Goal: Communication & Community: Connect with others

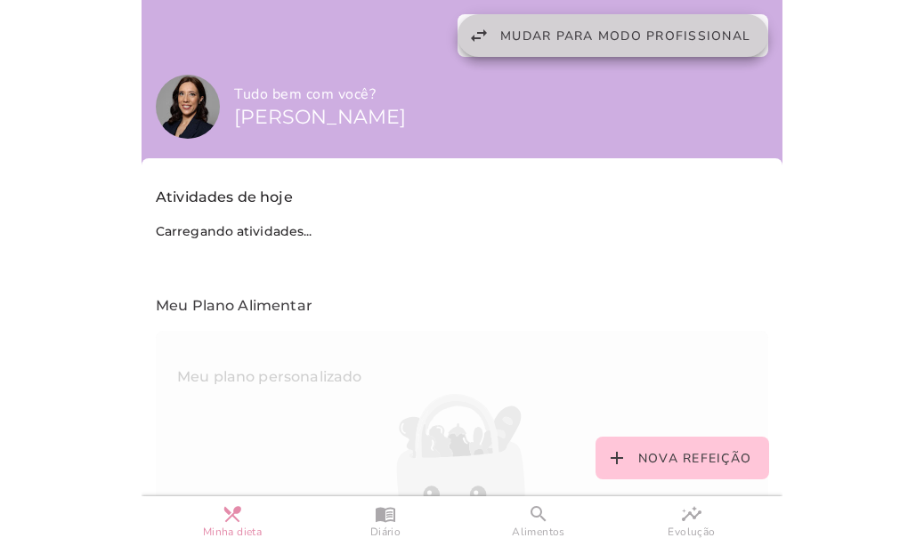
click at [516, 38] on span "Mudar para modo profissional" at bounding box center [625, 36] width 250 height 17
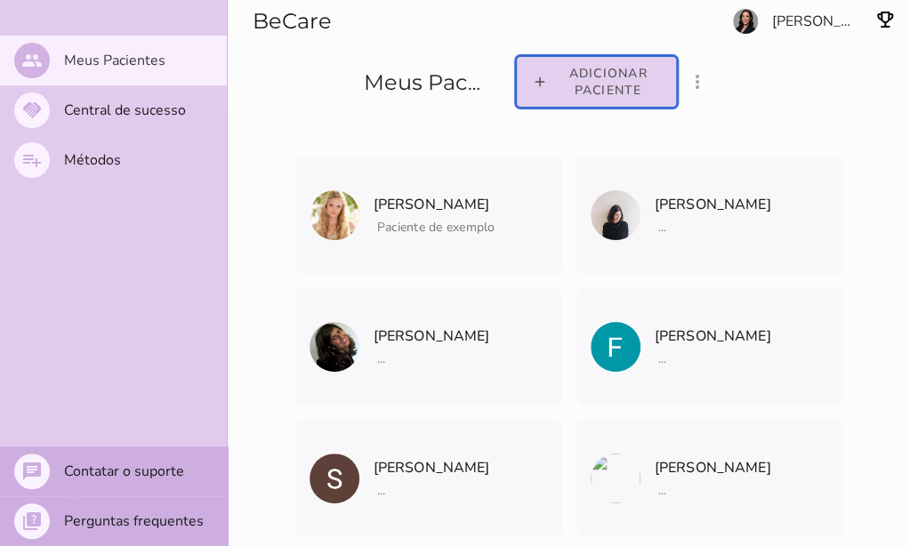
click at [596, 92] on span "Adicionar paciente" at bounding box center [607, 82] width 107 height 34
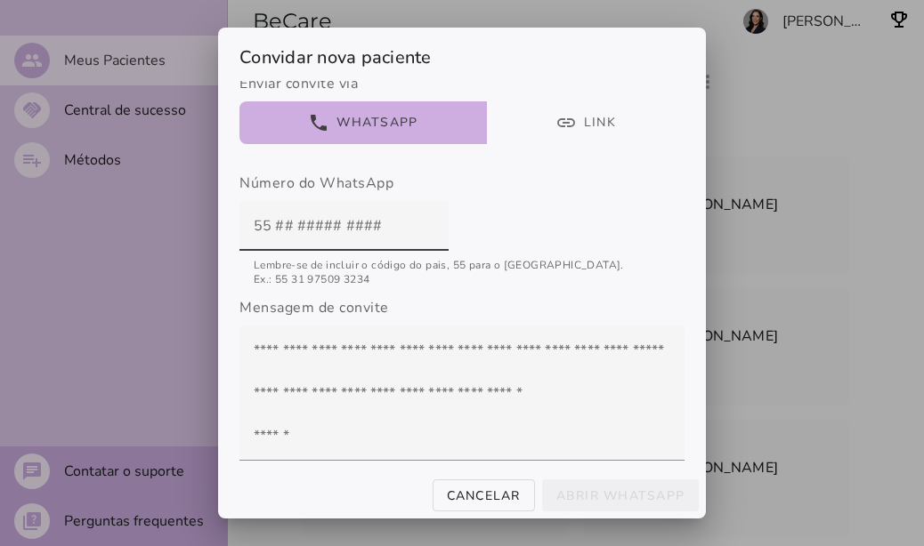
scroll to position [187, 0]
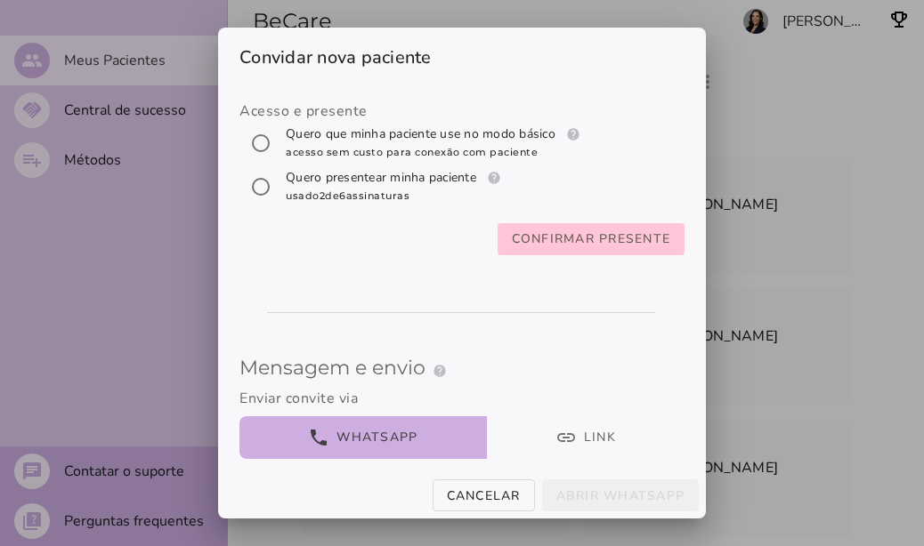
scroll to position [0, 0]
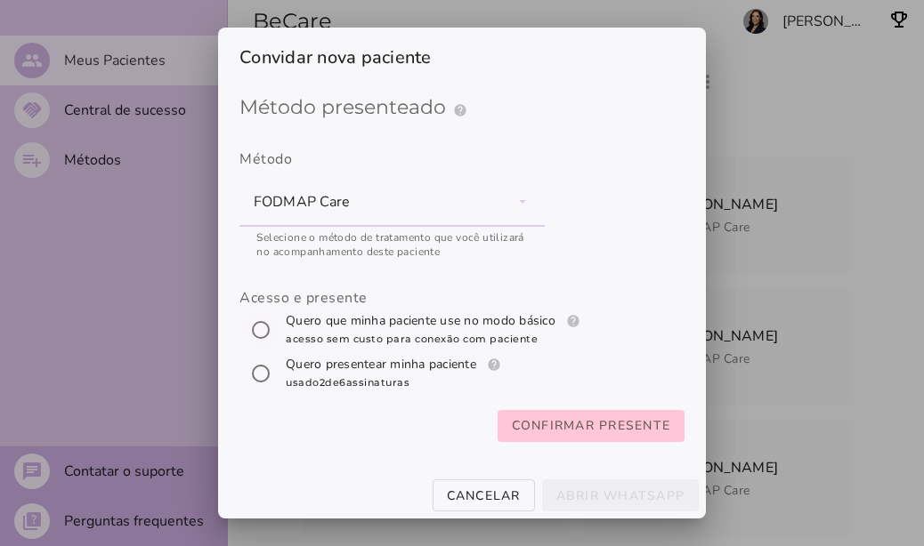
click at [248, 326] on input "[object Object]" at bounding box center [260, 330] width 43 height 43
radio input "****"
type mwc-radio "trial-extension"
click at [0, 0] on slot "Confirmar presente" at bounding box center [0, 0] width 0 height 0
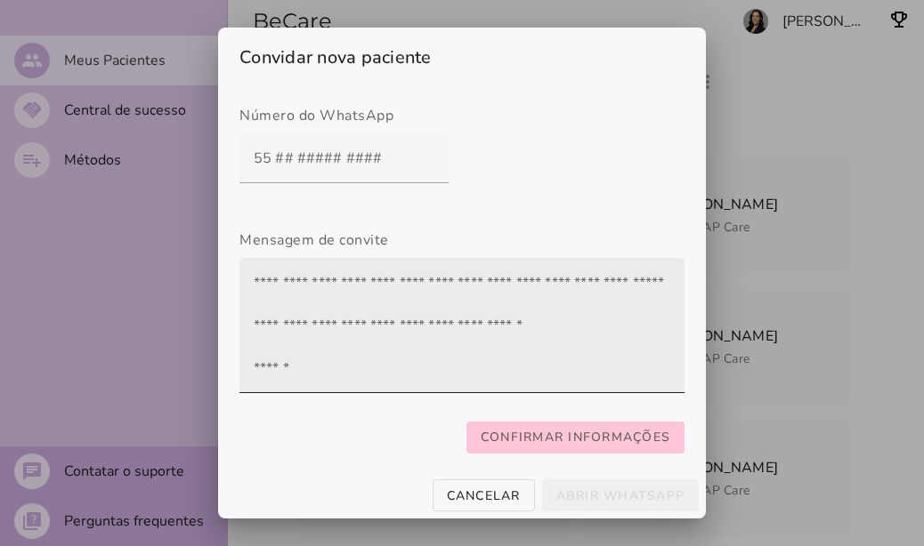
scroll to position [331, 0]
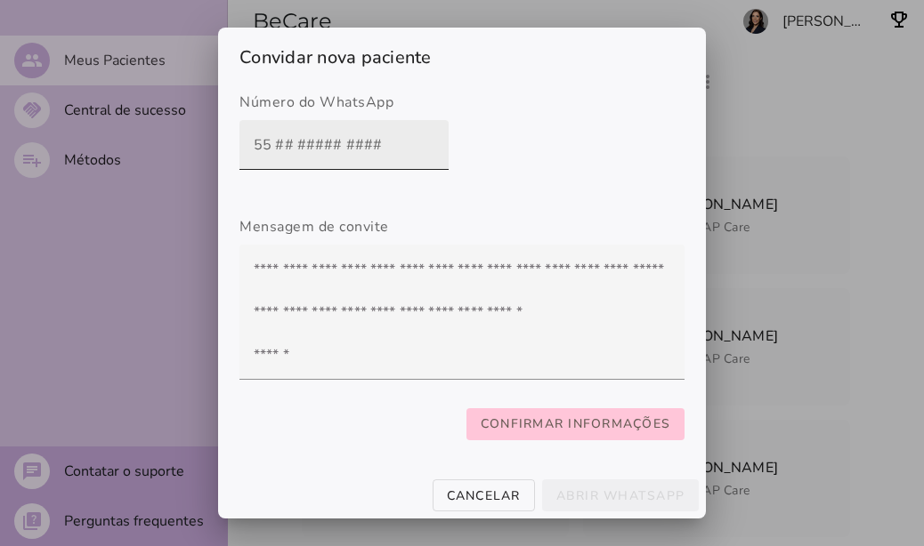
click at [254, 131] on input "text" at bounding box center [344, 145] width 181 height 50
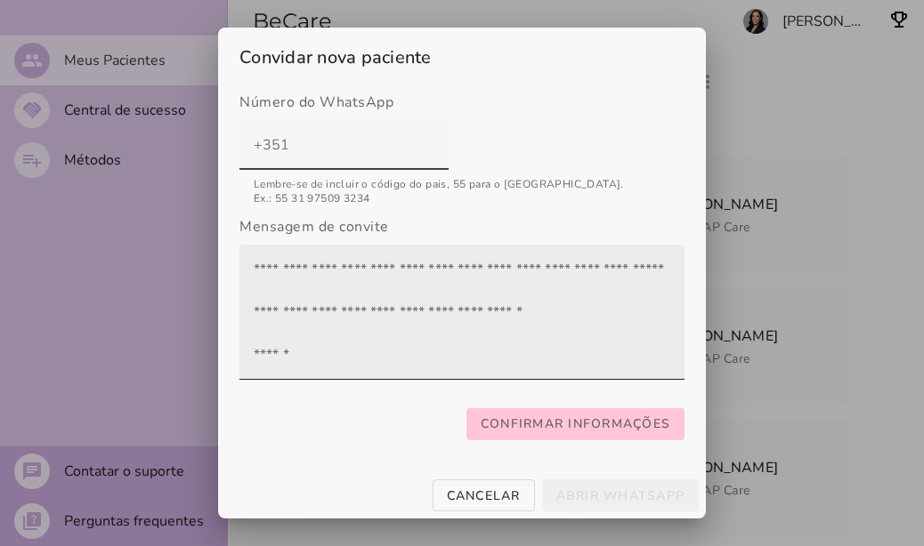
type input "+351"
type mwc-textfield "+351"
click at [309, 273] on textarea at bounding box center [461, 312] width 445 height 107
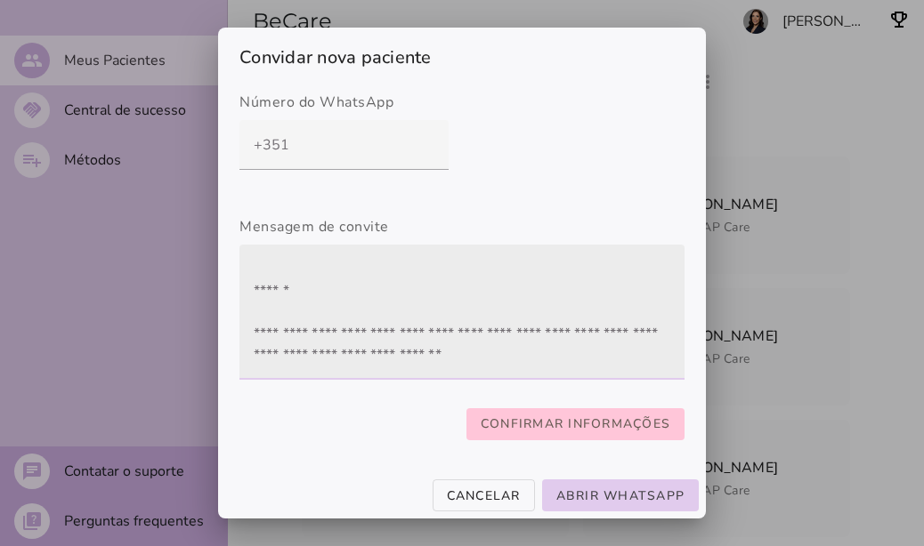
scroll to position [0, 0]
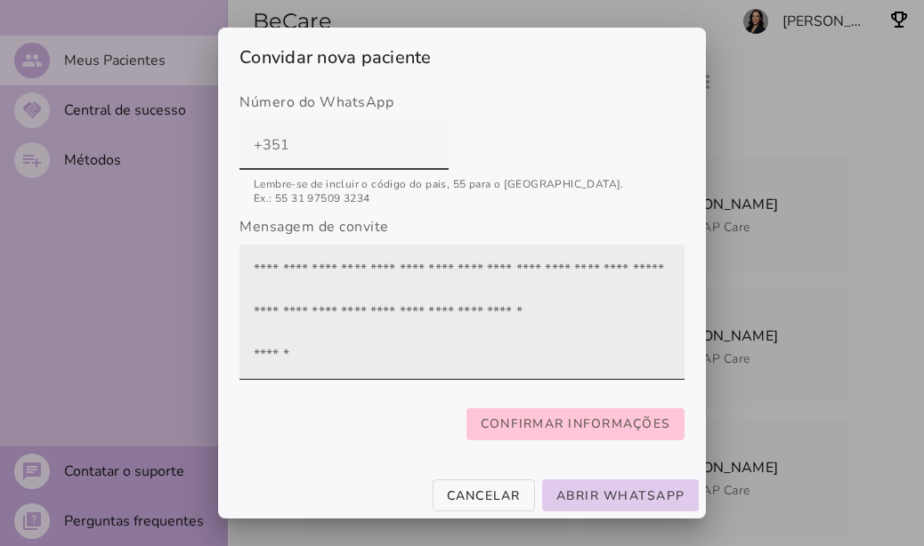
type input "[PHONE_NUMBER]"
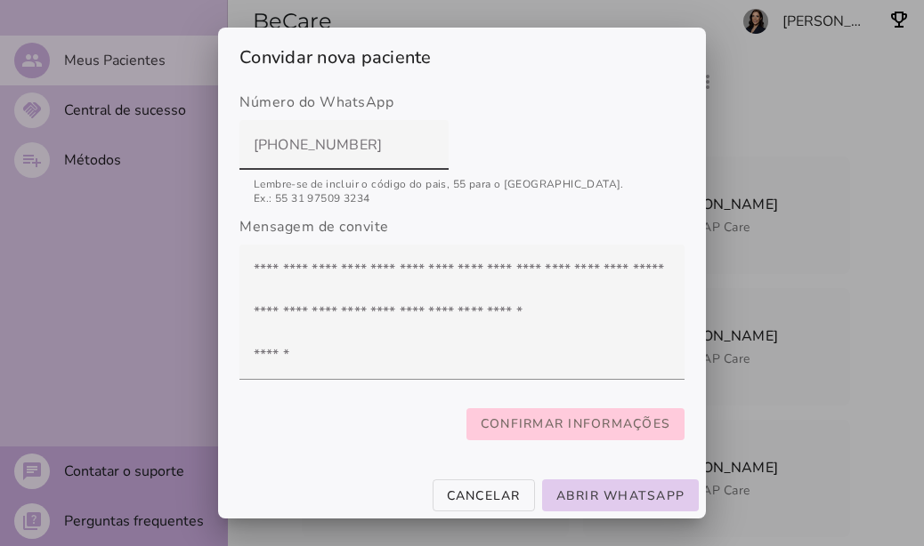
click at [0, 0] on slot "Confirmar informações" at bounding box center [0, 0] width 0 height 0
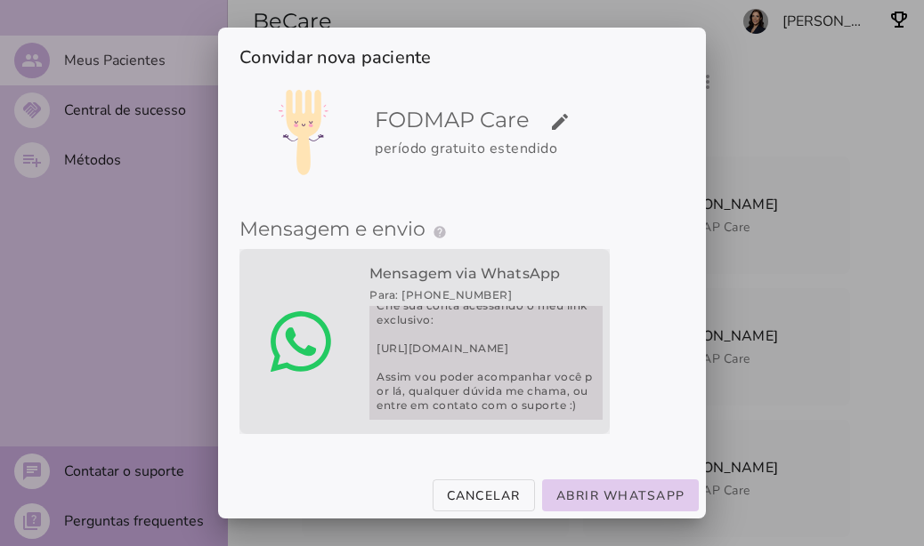
scroll to position [185, 0]
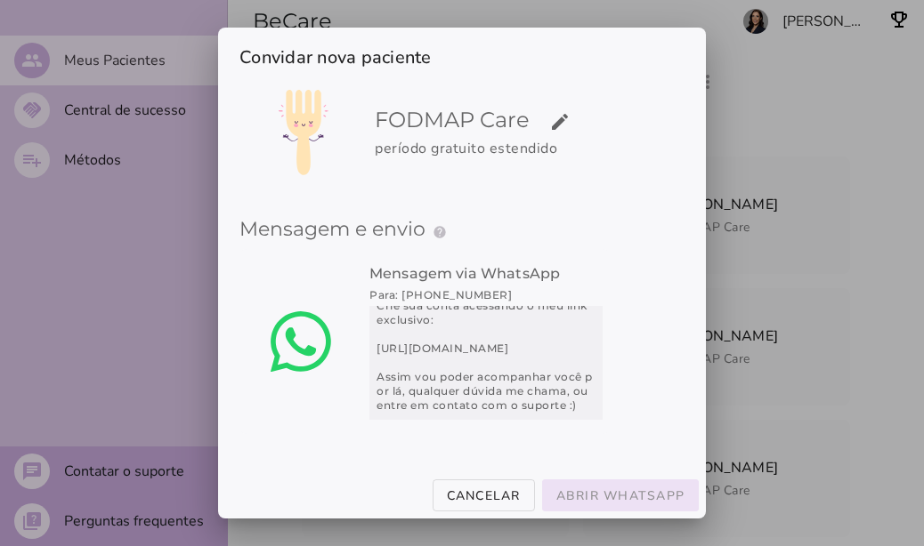
click at [0, 0] on slot "Abrir WhatsApp" at bounding box center [0, 0] width 0 height 0
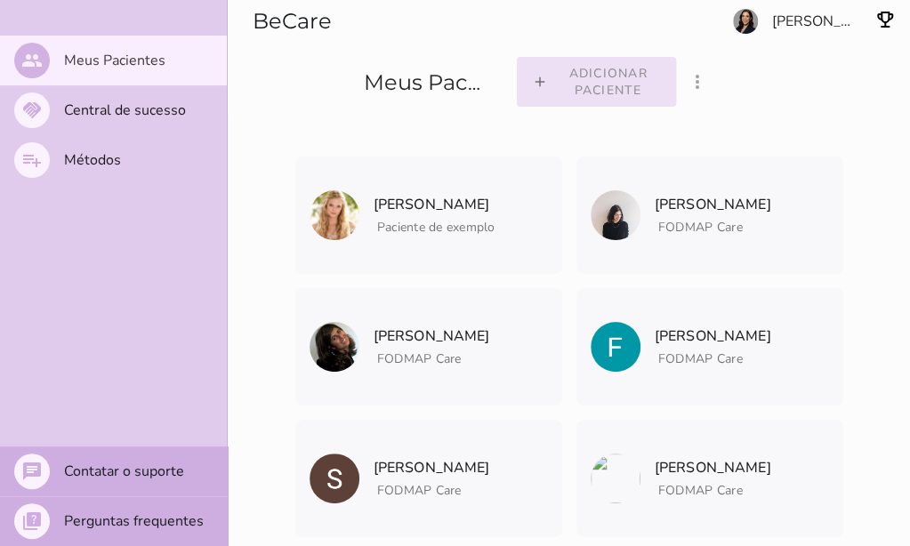
click at [0, 0] on slot "Adicionar paciente" at bounding box center [0, 0] width 0 height 0
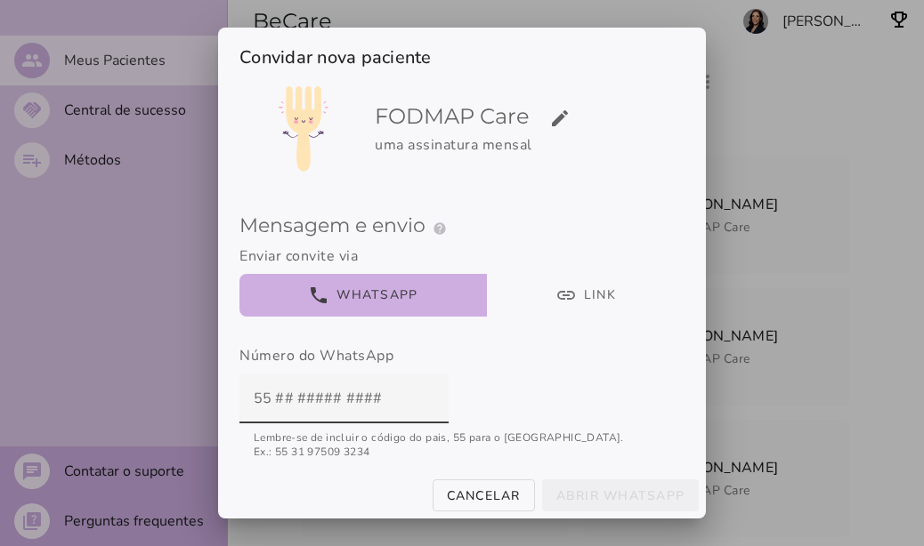
scroll to position [0, 0]
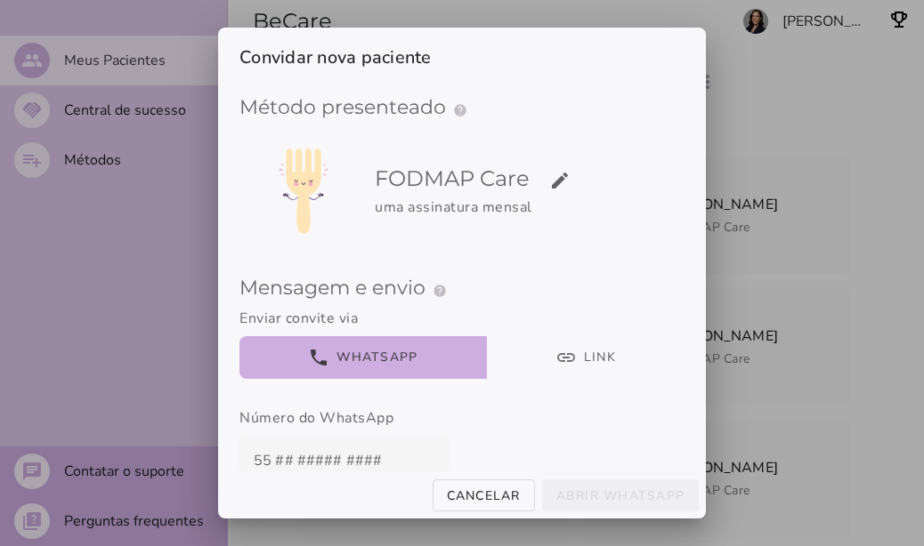
click at [573, 360] on button "link Link" at bounding box center [586, 357] width 198 height 43
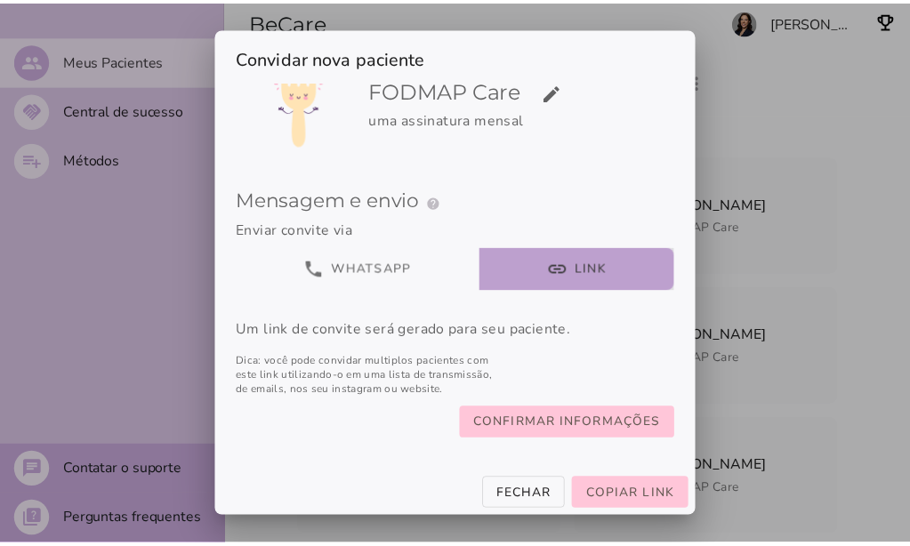
scroll to position [103, 0]
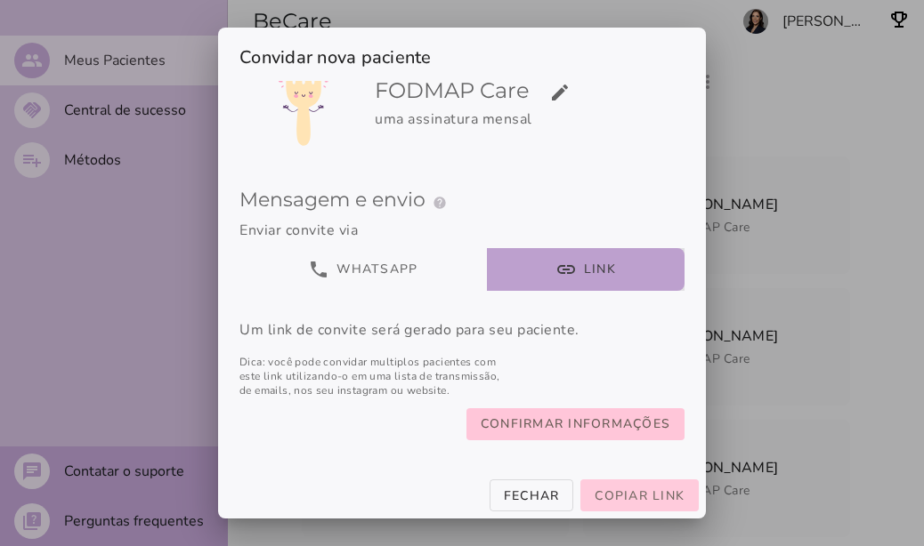
click at [625, 497] on span "Copiar link" at bounding box center [639, 496] width 90 height 17
drag, startPoint x: 500, startPoint y: 491, endPoint x: 511, endPoint y: 485, distance: 12.4
click at [500, 491] on button "Fechar" at bounding box center [531, 496] width 85 height 32
